Goal: Check status: Check status

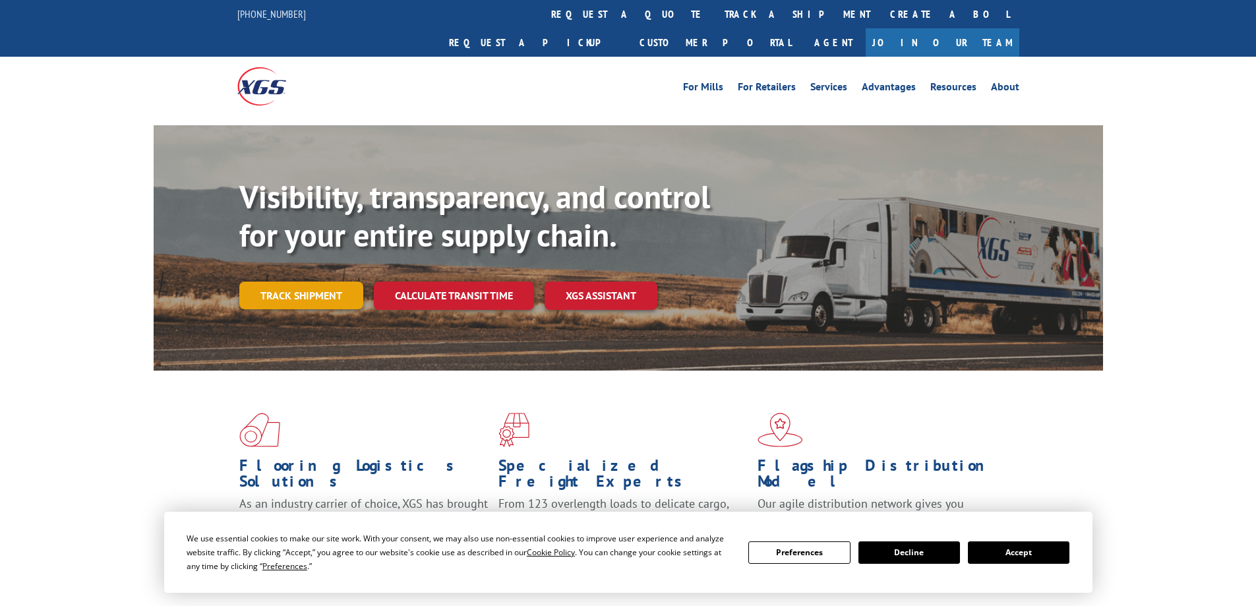
click at [321, 292] on div "Visibility, transparency, and control for your entire supply chain. Track shipm…" at bounding box center [671, 270] width 864 height 184
click at [1051, 559] on button "Accept" at bounding box center [1019, 552] width 102 height 22
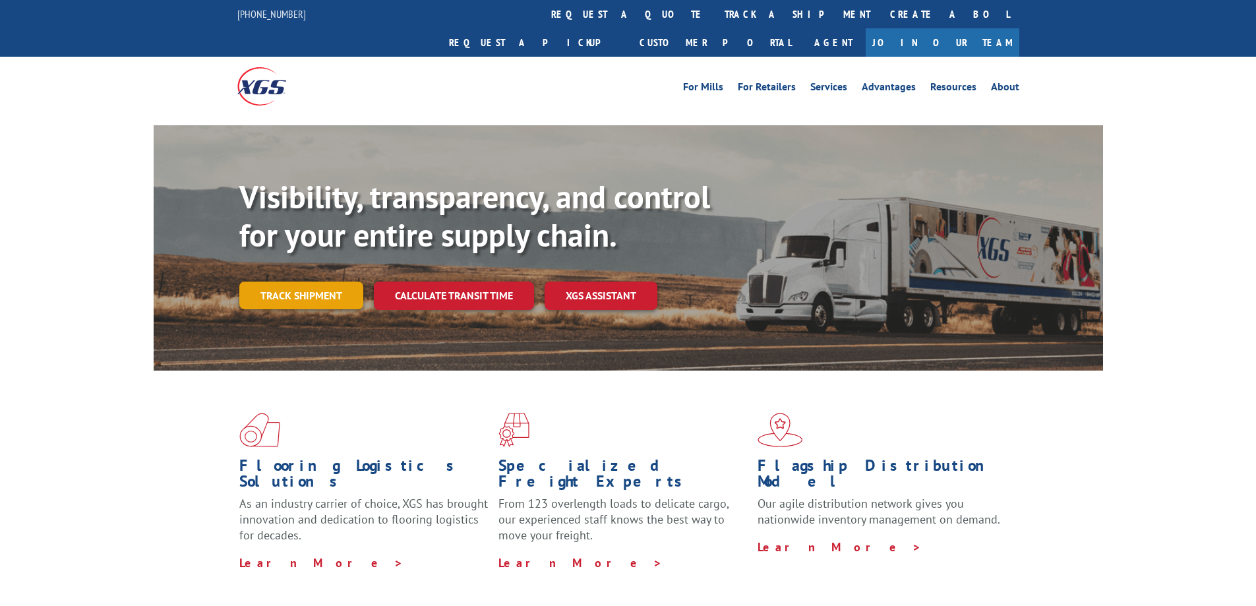
click at [291, 281] on link "Track shipment" at bounding box center [301, 295] width 124 height 28
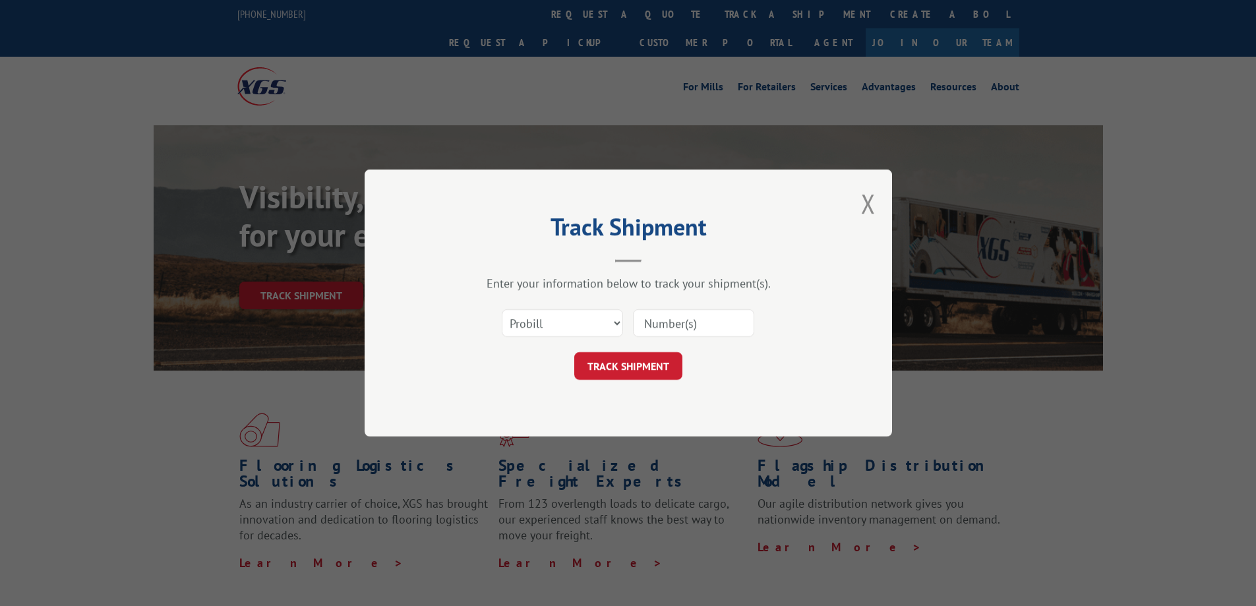
click at [665, 327] on input at bounding box center [693, 323] width 121 height 28
click at [610, 320] on select "Select category... Probill BOL PO" at bounding box center [562, 323] width 121 height 28
select select "po"
click at [502, 309] on select "Select category... Probill BOL PO" at bounding box center [562, 323] width 121 height 28
click at [668, 328] on input at bounding box center [693, 323] width 121 height 28
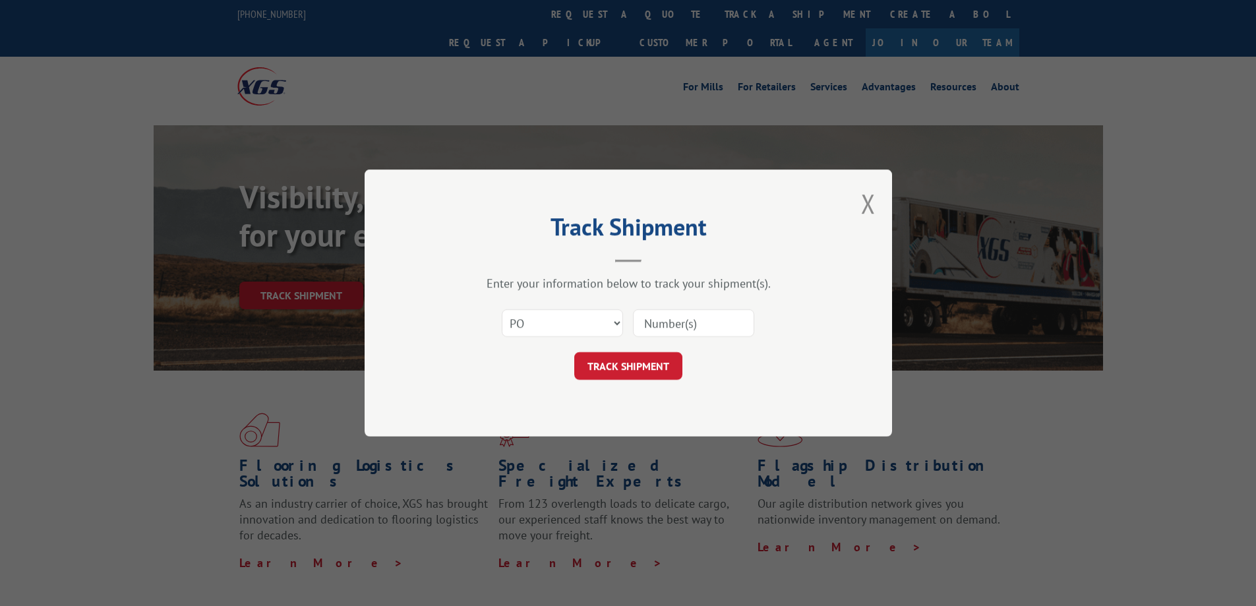
paste input "295611420"
click at [675, 325] on input "295611420" at bounding box center [693, 323] width 121 height 28
type input "295611420"
click at [661, 368] on button "TRACK SHIPMENT" at bounding box center [628, 366] width 108 height 28
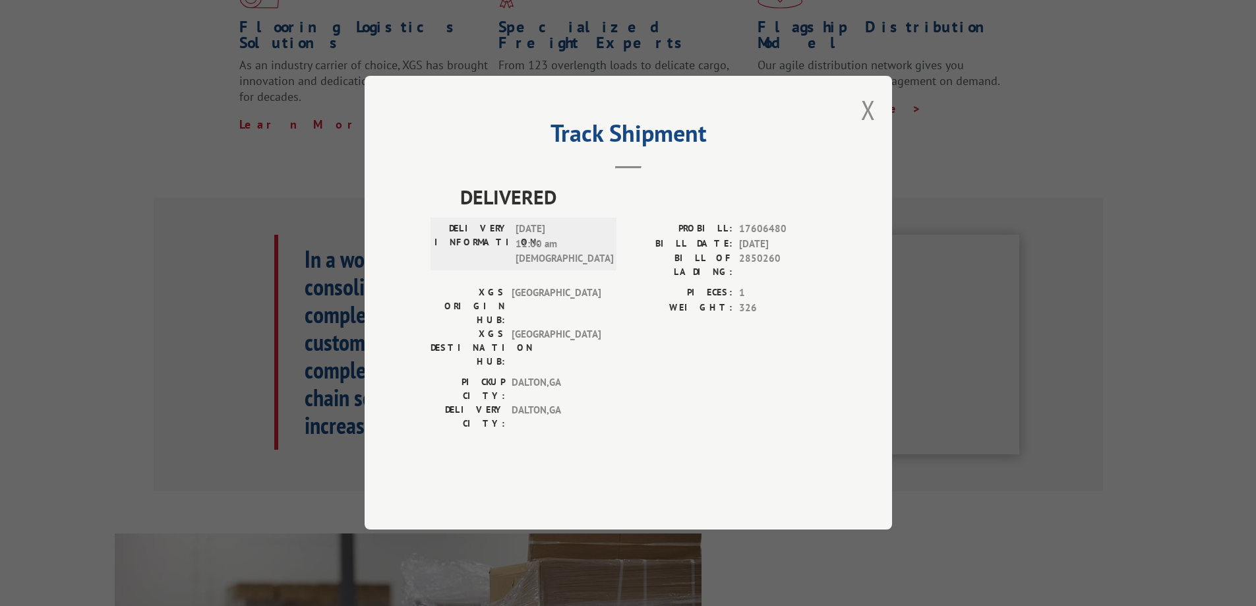
scroll to position [461, 0]
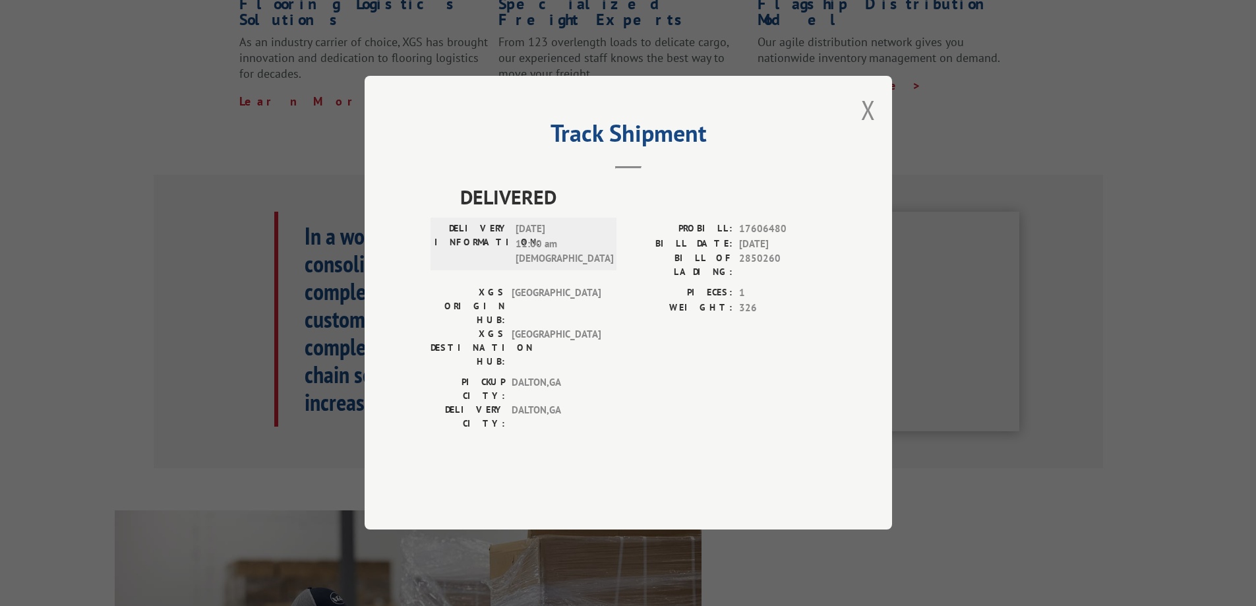
click at [533, 348] on span "[GEOGRAPHIC_DATA]" at bounding box center [556, 349] width 89 height 42
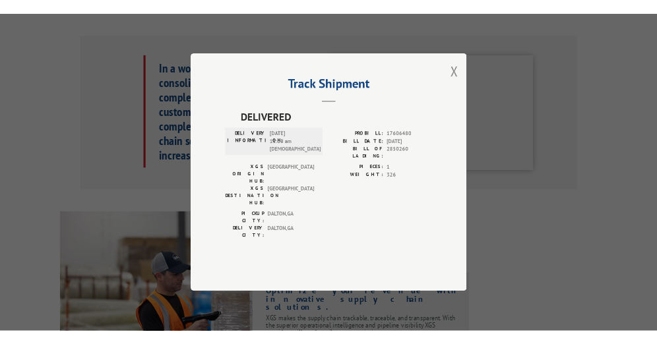
scroll to position [616, 0]
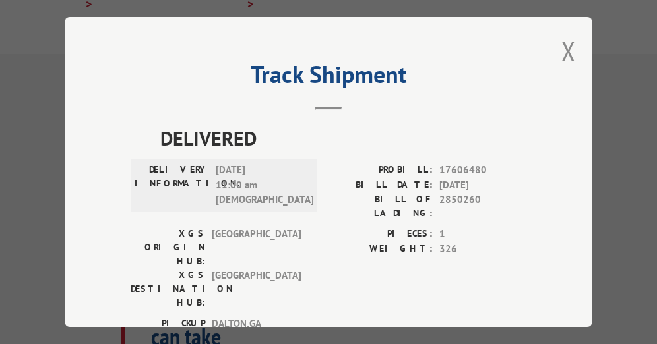
click at [35, 118] on div "Track Shipment DELIVERED DELIVERY INFORMATION: [DATE] 11:00 am [DEMOGRAPHIC_DAT…" at bounding box center [328, 172] width 657 height 344
drag, startPoint x: 434, startPoint y: 162, endPoint x: 482, endPoint y: 162, distance: 48.1
click at [482, 163] on div "PROBILL: 17606480" at bounding box center [427, 170] width 198 height 15
copy span "17606480"
click at [566, 51] on button "Close modal" at bounding box center [568, 51] width 15 height 35
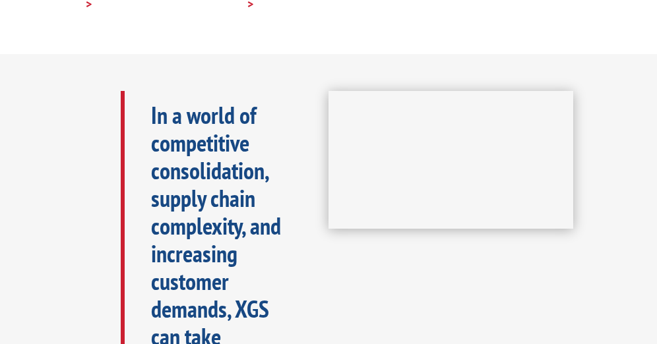
scroll to position [117, 0]
